Goal: Task Accomplishment & Management: Manage account settings

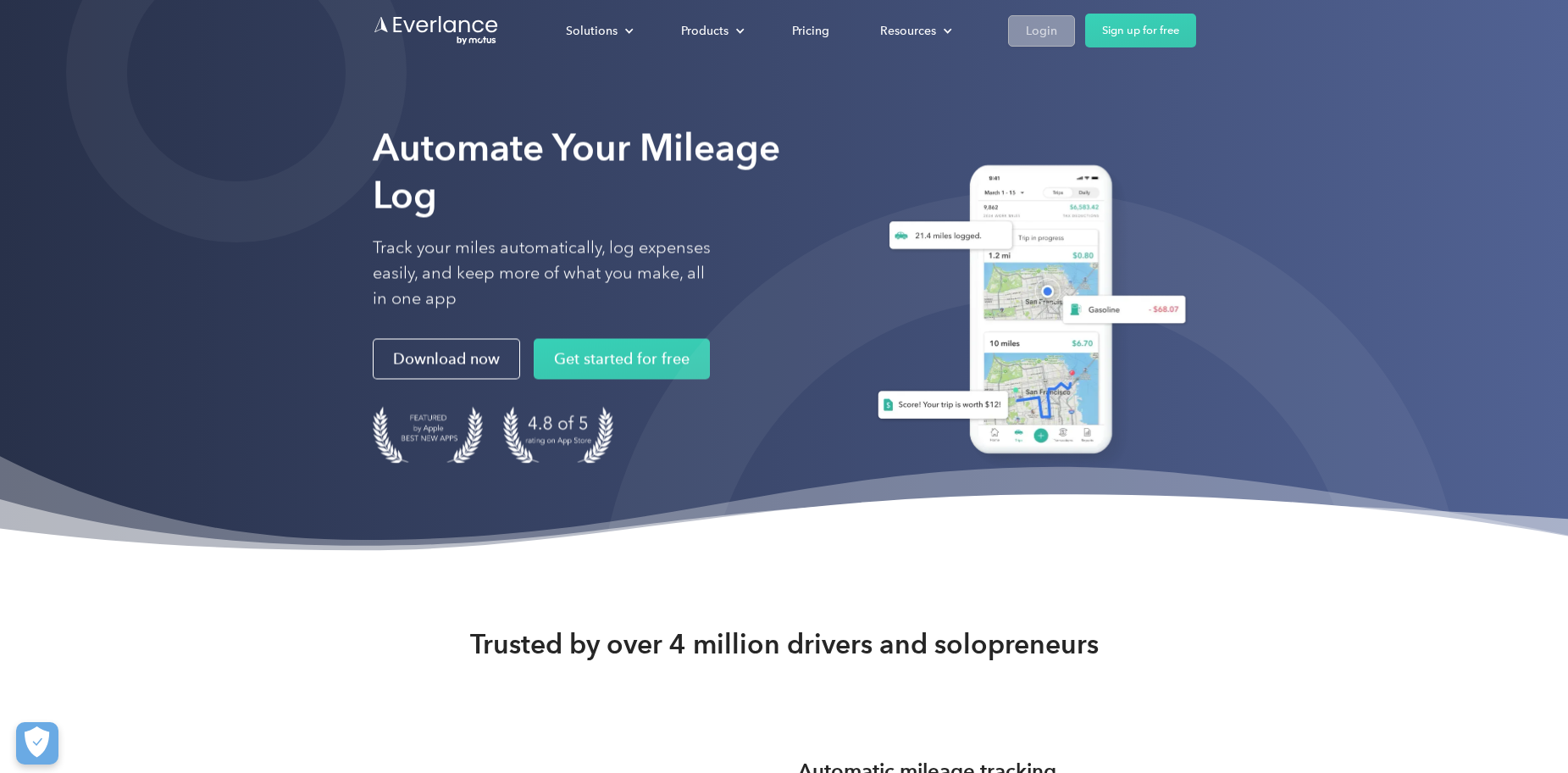
click at [1040, 29] on div "Login" at bounding box center [1042, 31] width 32 height 21
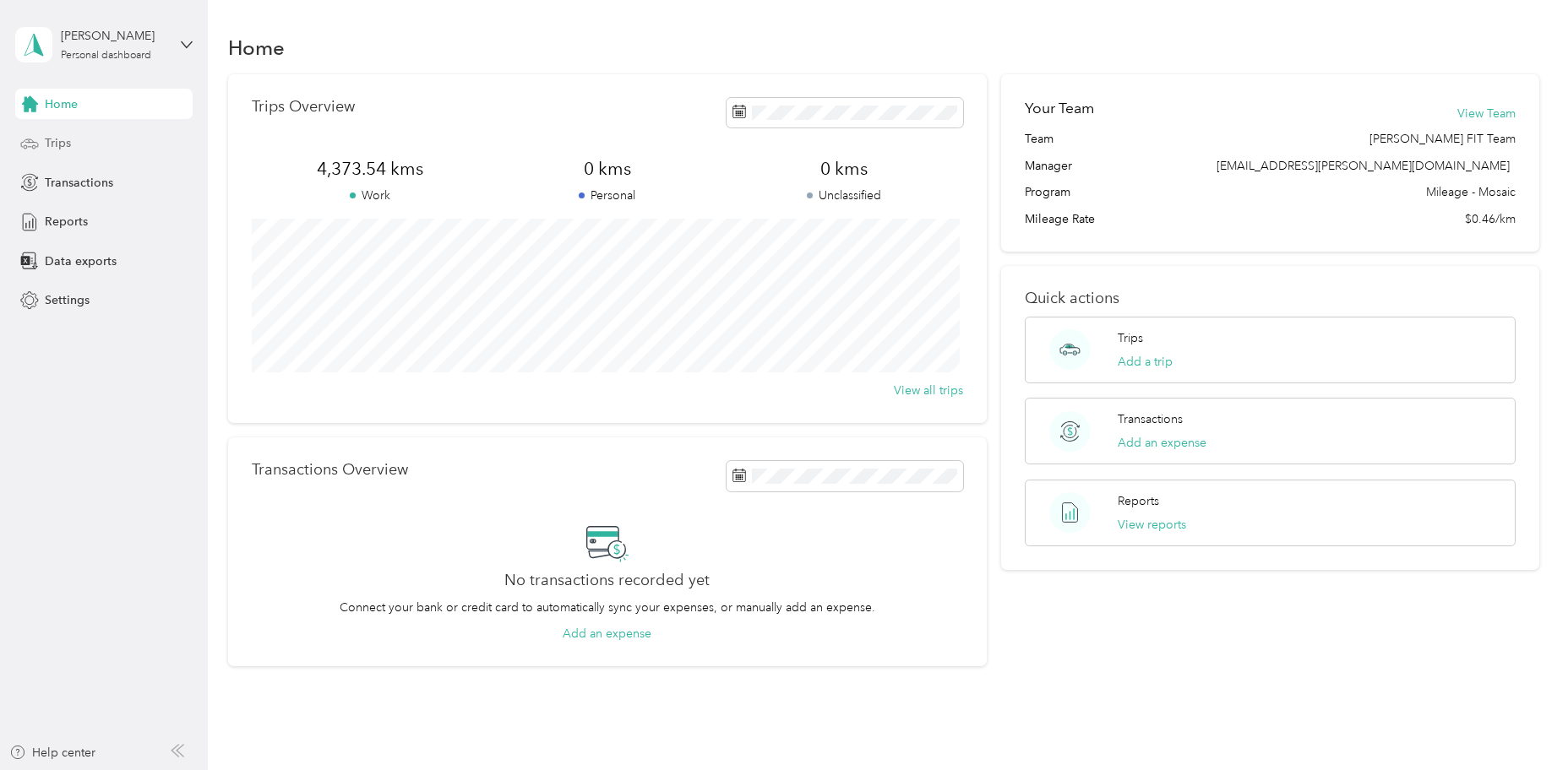
click at [53, 146] on span "Trips" at bounding box center [58, 143] width 26 height 18
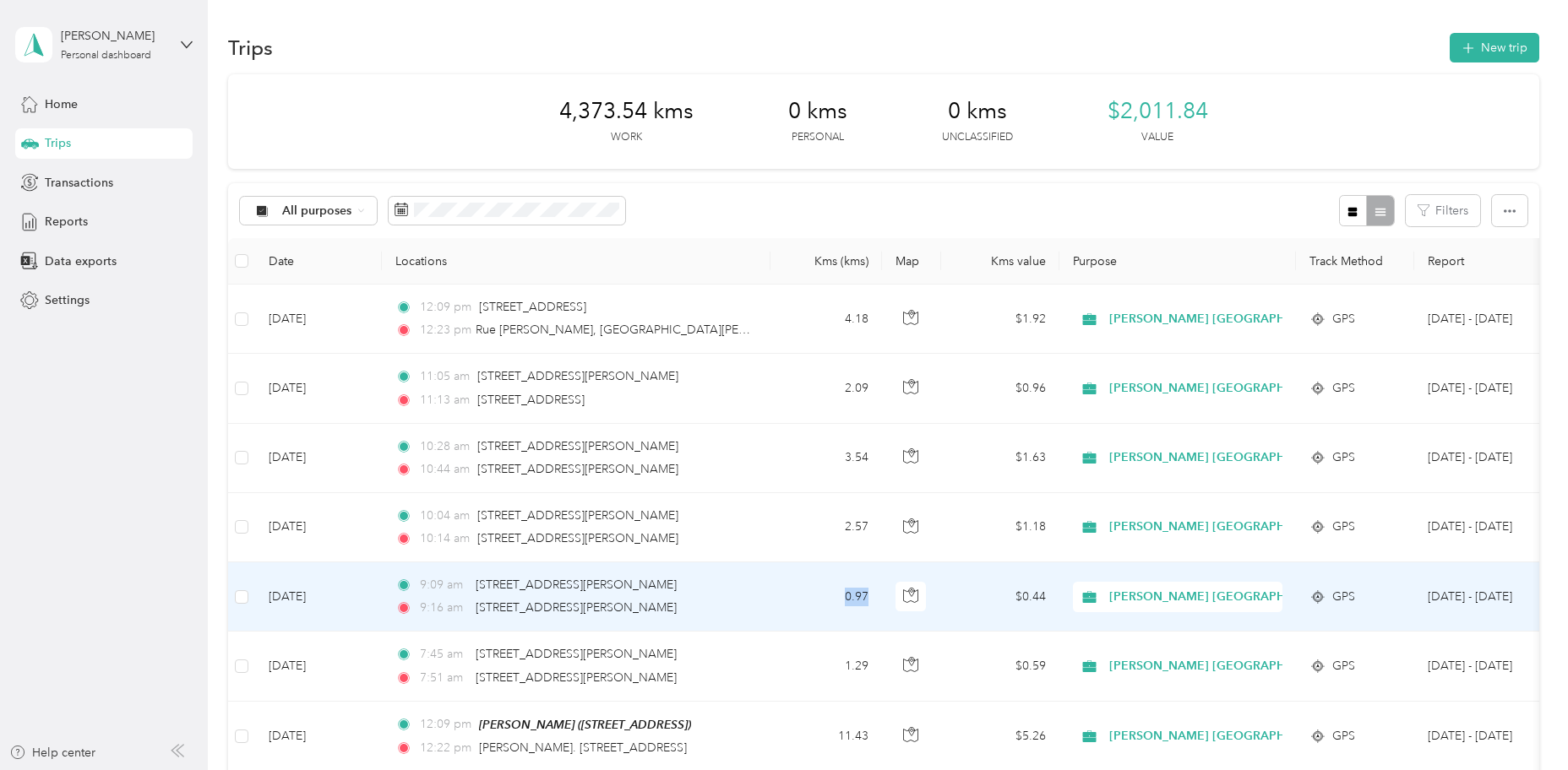
drag, startPoint x: 832, startPoint y: 591, endPoint x: 874, endPoint y: 595, distance: 42.2
click at [874, 595] on td "0.97" at bounding box center [826, 596] width 112 height 69
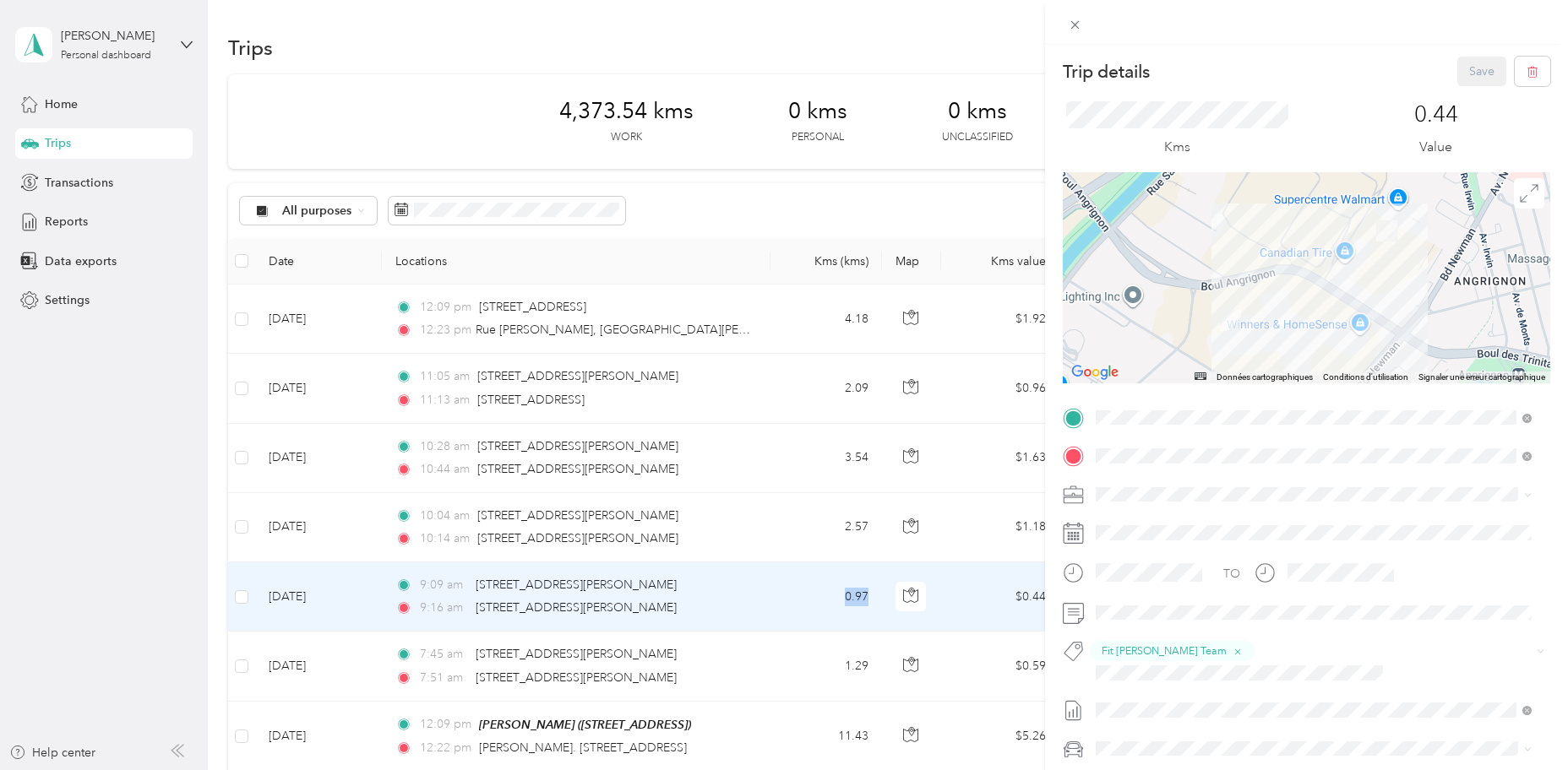
click at [122, 521] on div "Trip details Save This trip cannot be edited because it is either under review,…" at bounding box center [784, 385] width 1568 height 770
